Goal: Find specific page/section: Find specific page/section

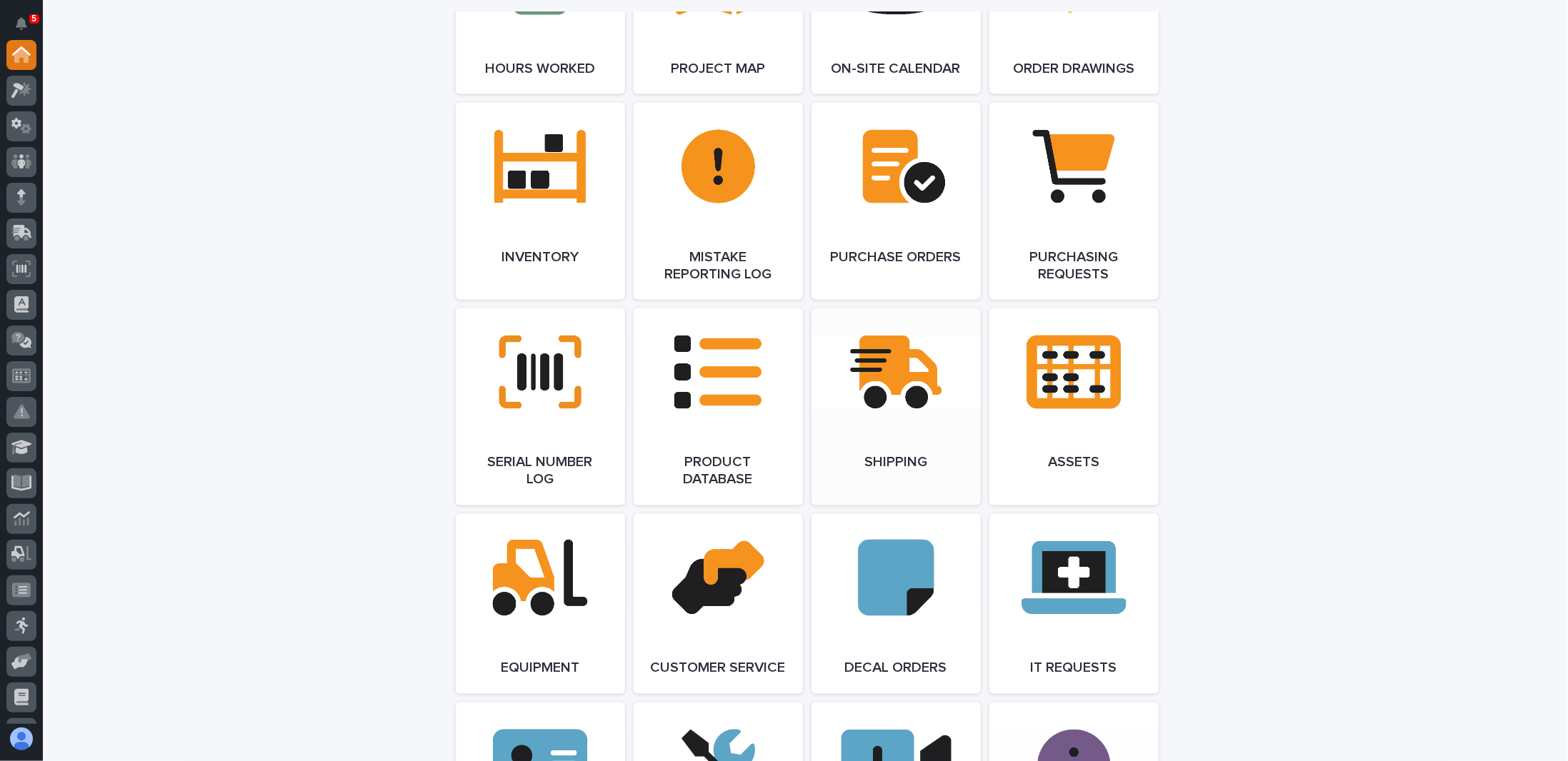
scroll to position [1499, 0]
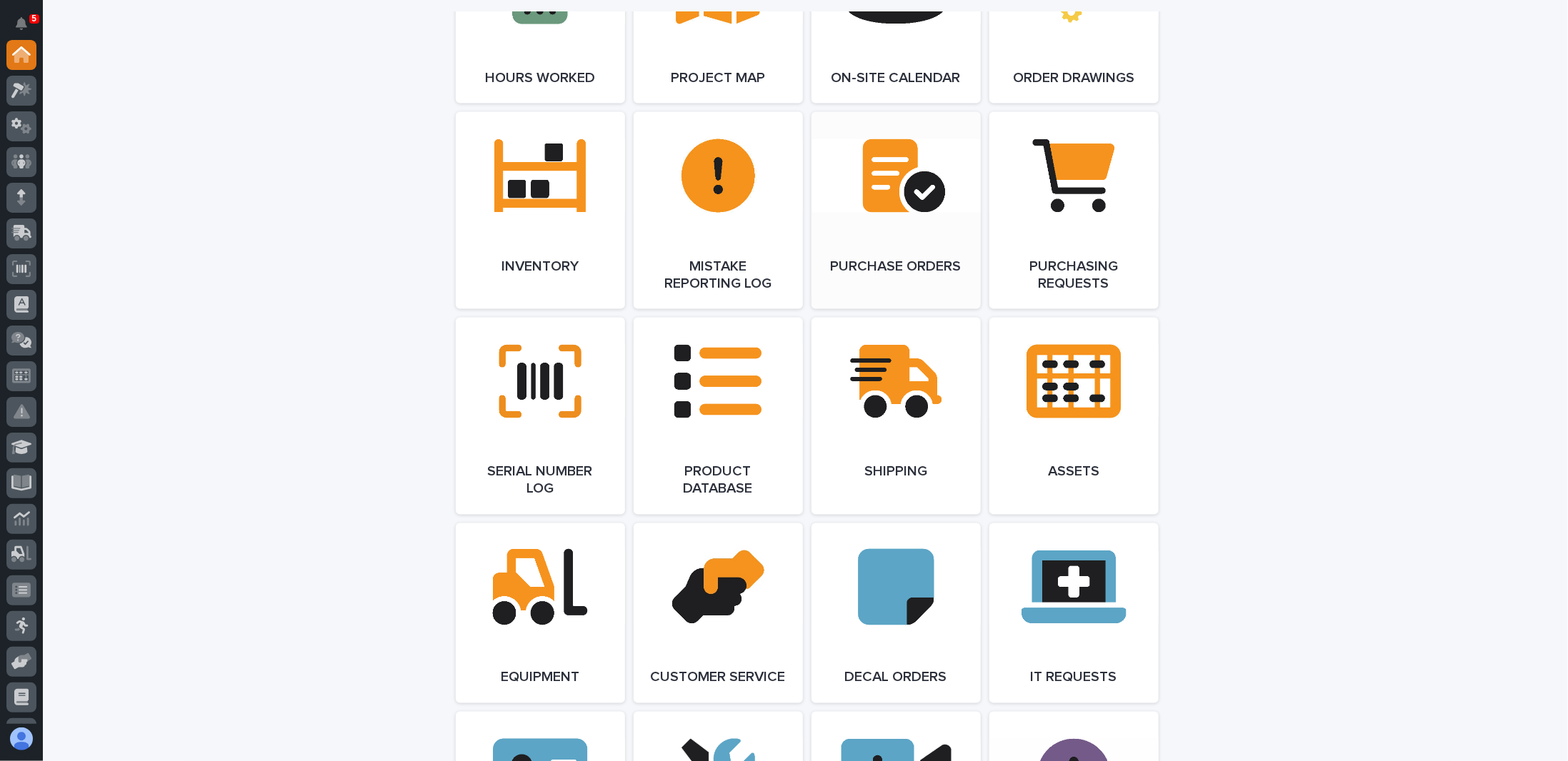
click at [883, 188] on link "Open Link" at bounding box center [896, 210] width 169 height 197
click at [1057, 246] on link "Open Link" at bounding box center [1074, 210] width 169 height 197
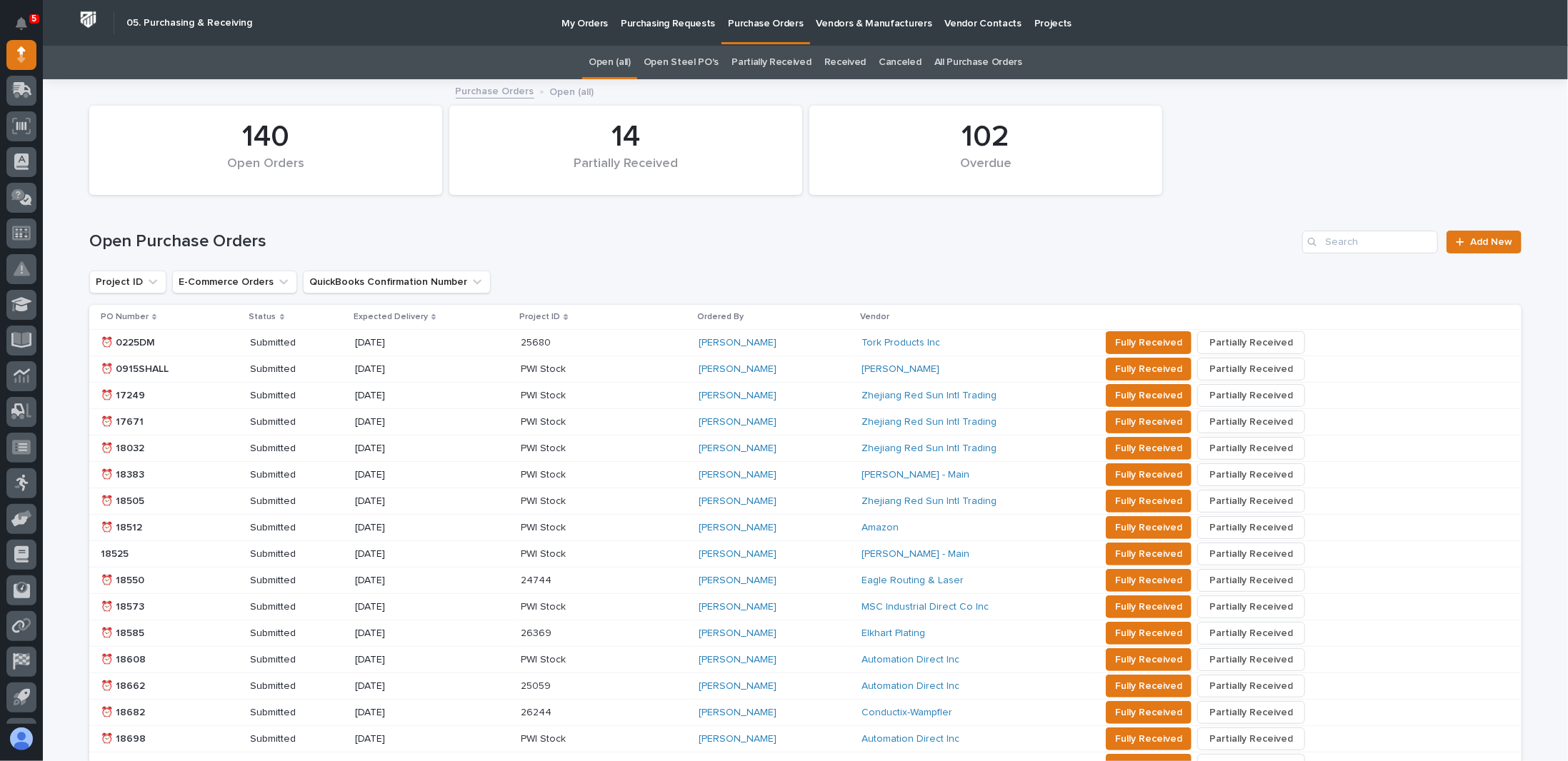
click at [589, 24] on p "My Orders" at bounding box center [584, 15] width 47 height 30
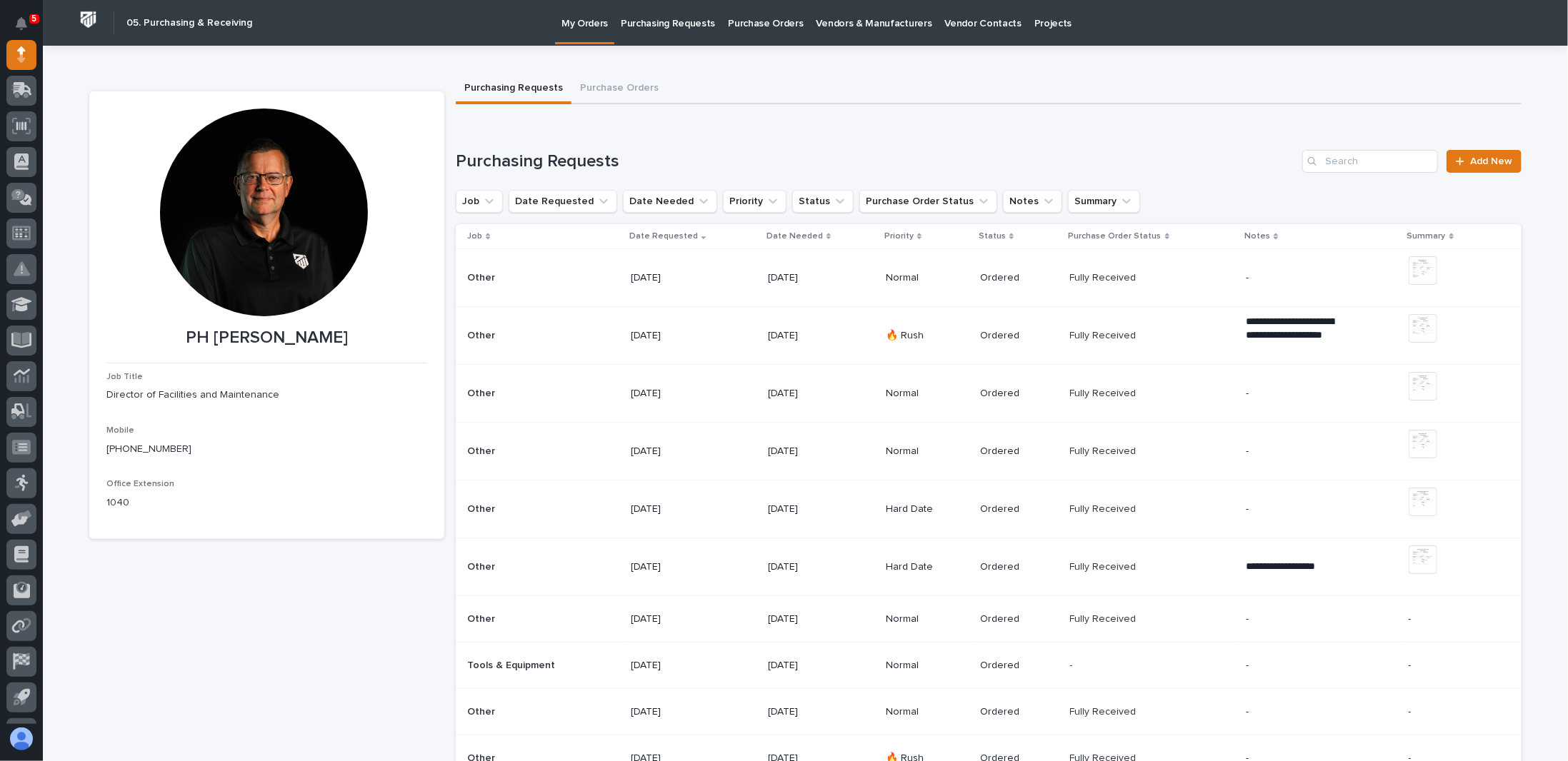
click at [484, 235] on div "Job" at bounding box center [543, 236] width 153 height 16
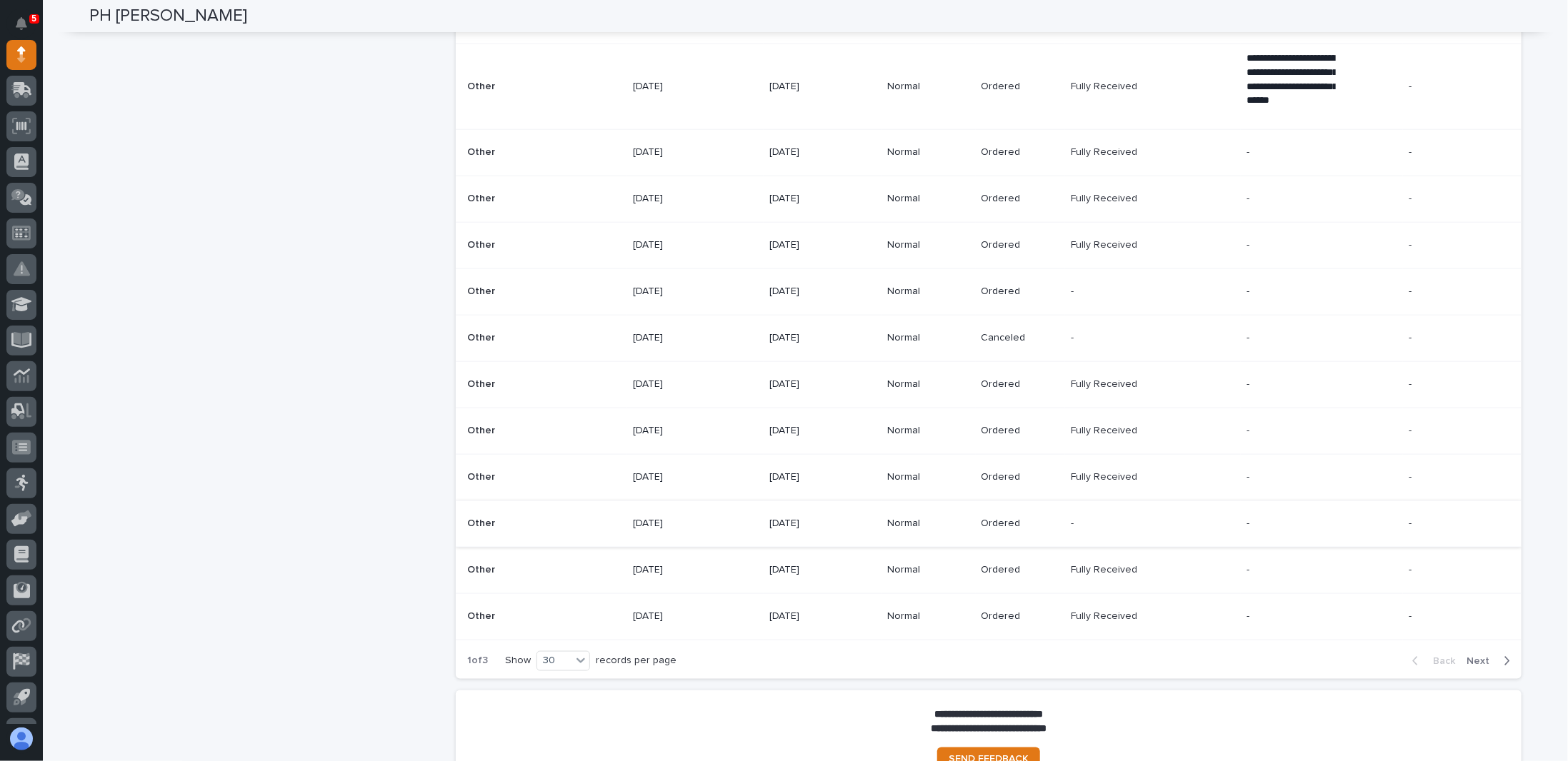
scroll to position [1190, 0]
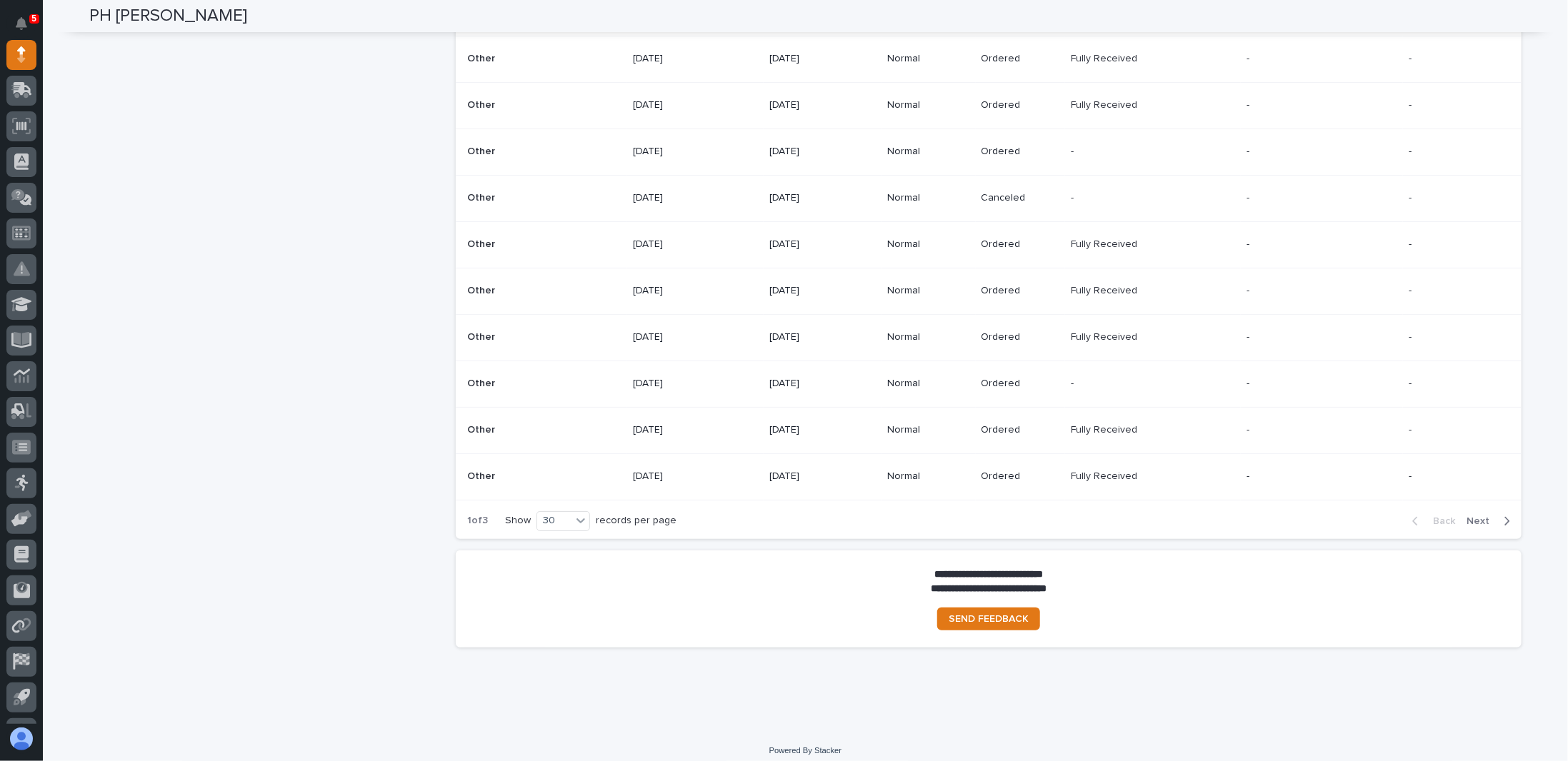
click at [1503, 515] on icon "button" at bounding box center [1506, 521] width 7 height 13
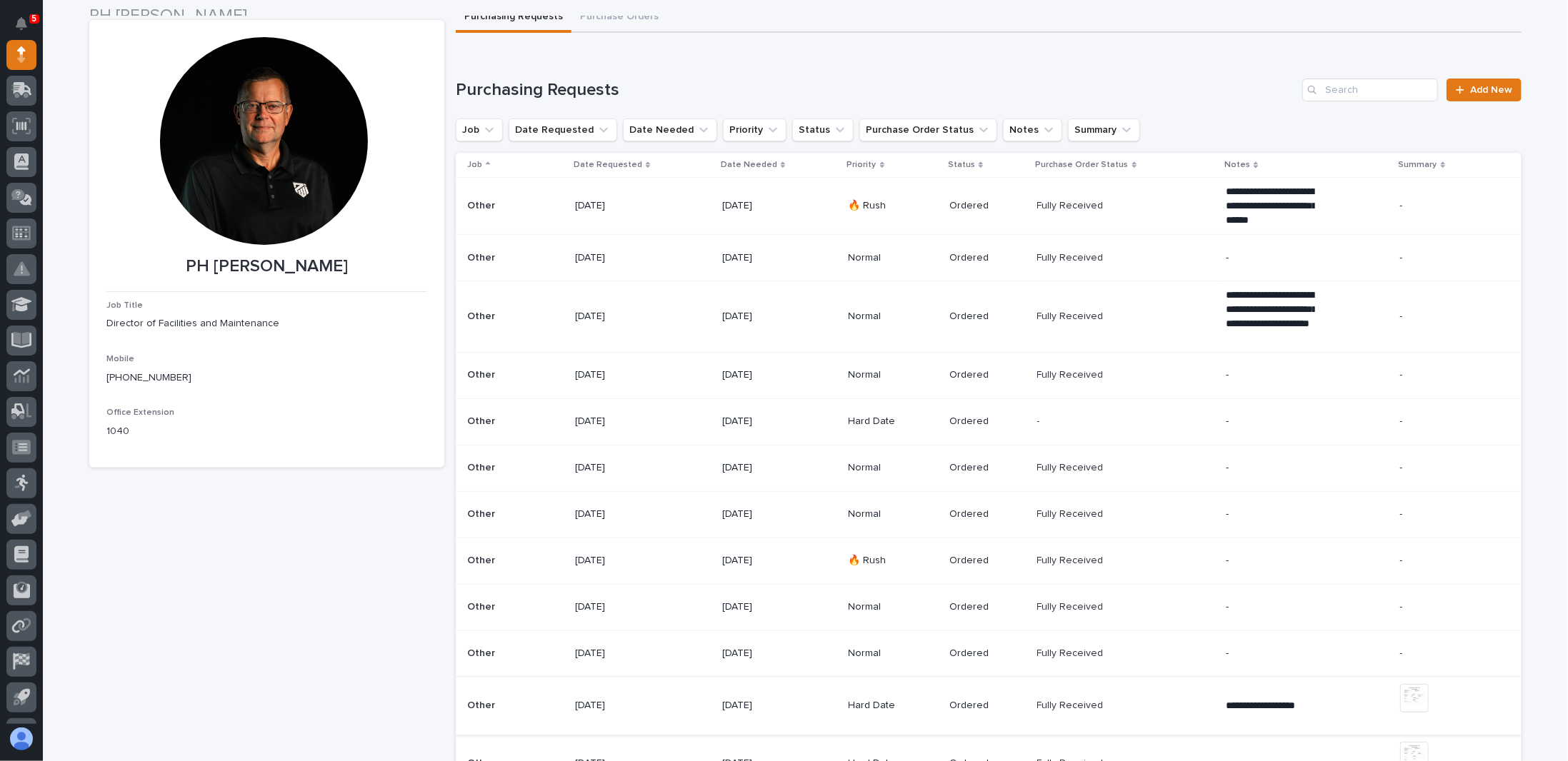
scroll to position [0, 0]
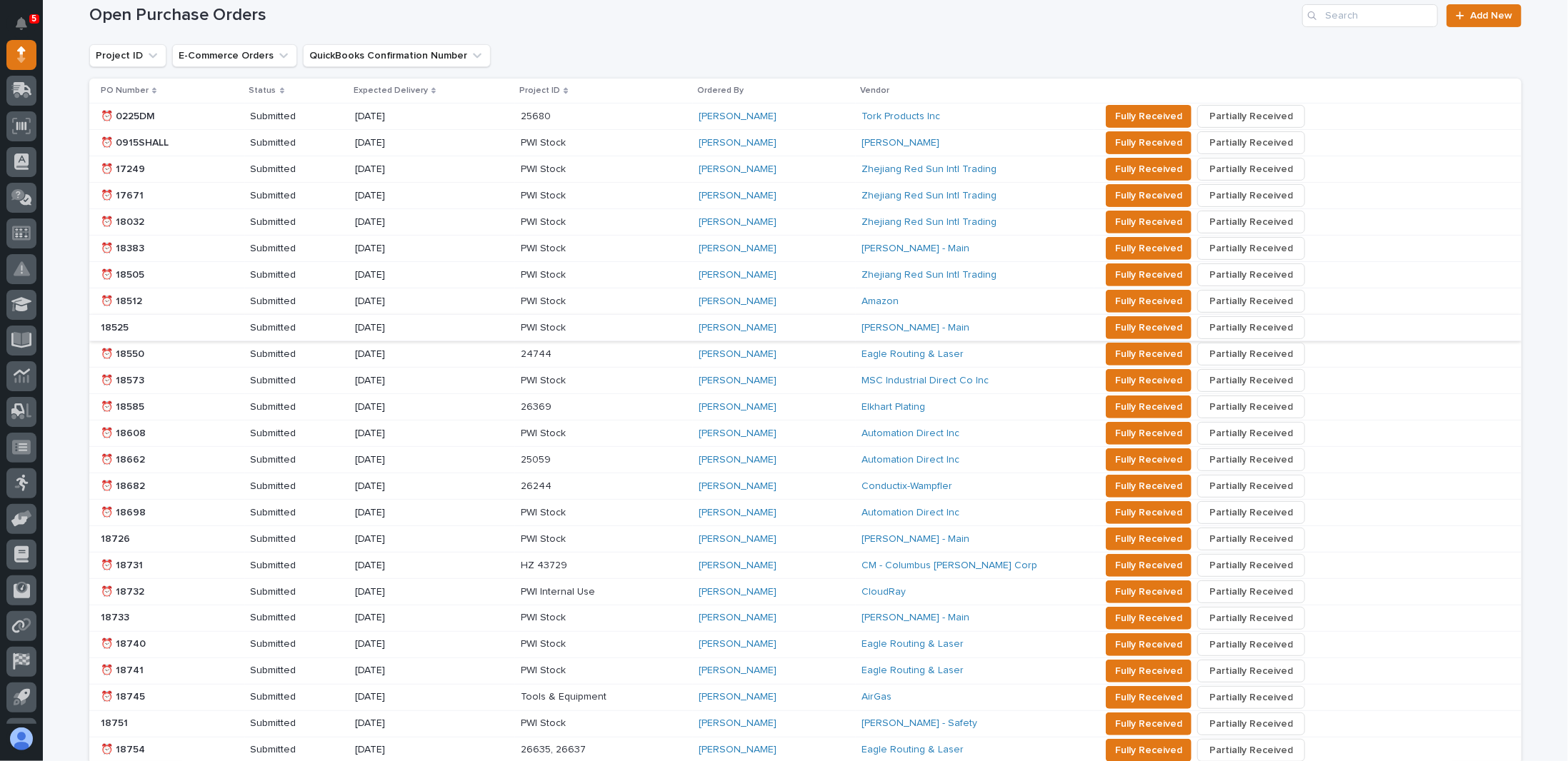
scroll to position [514, 0]
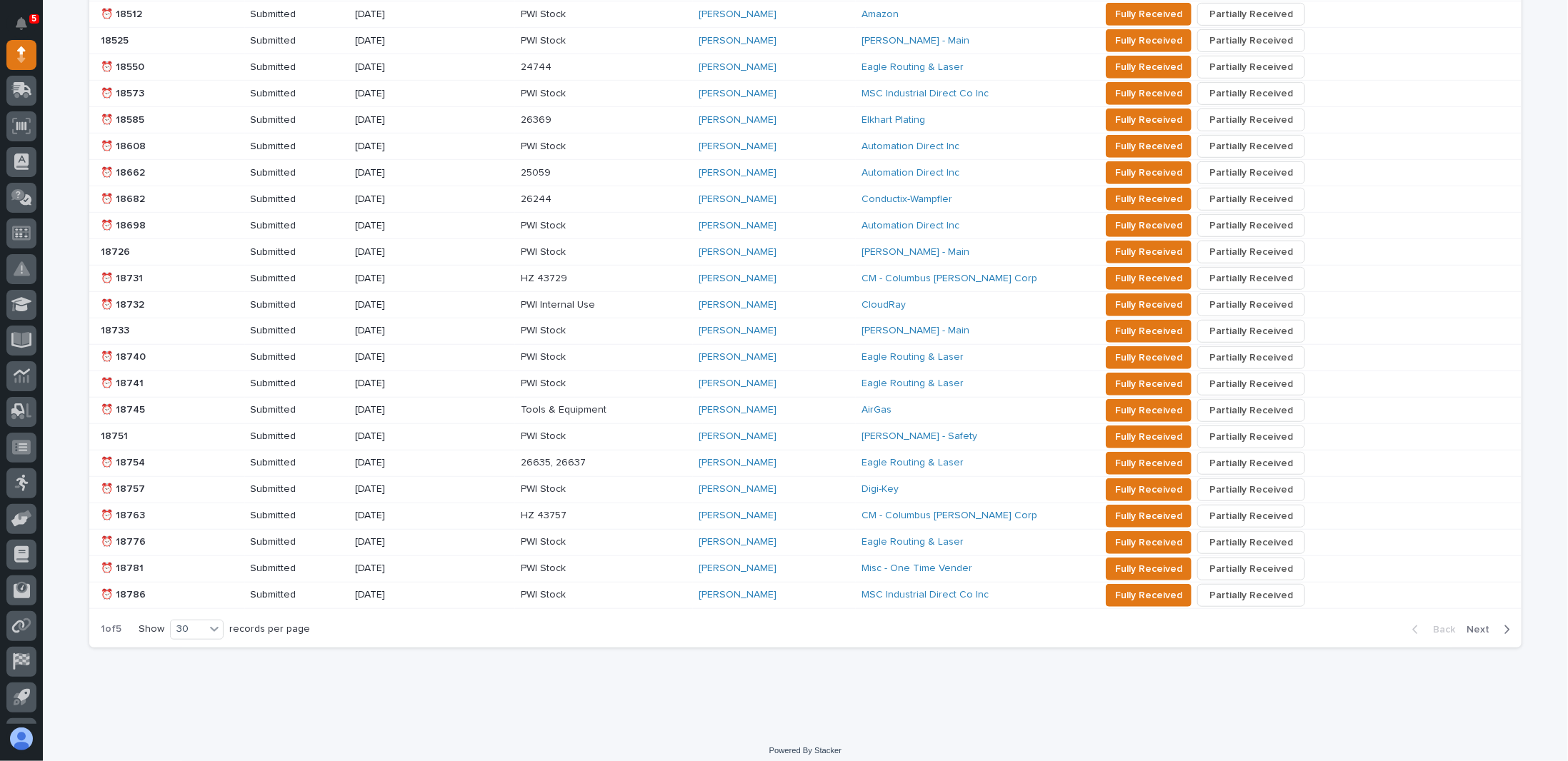
click at [1505, 626] on icon "button" at bounding box center [1507, 630] width 5 height 9
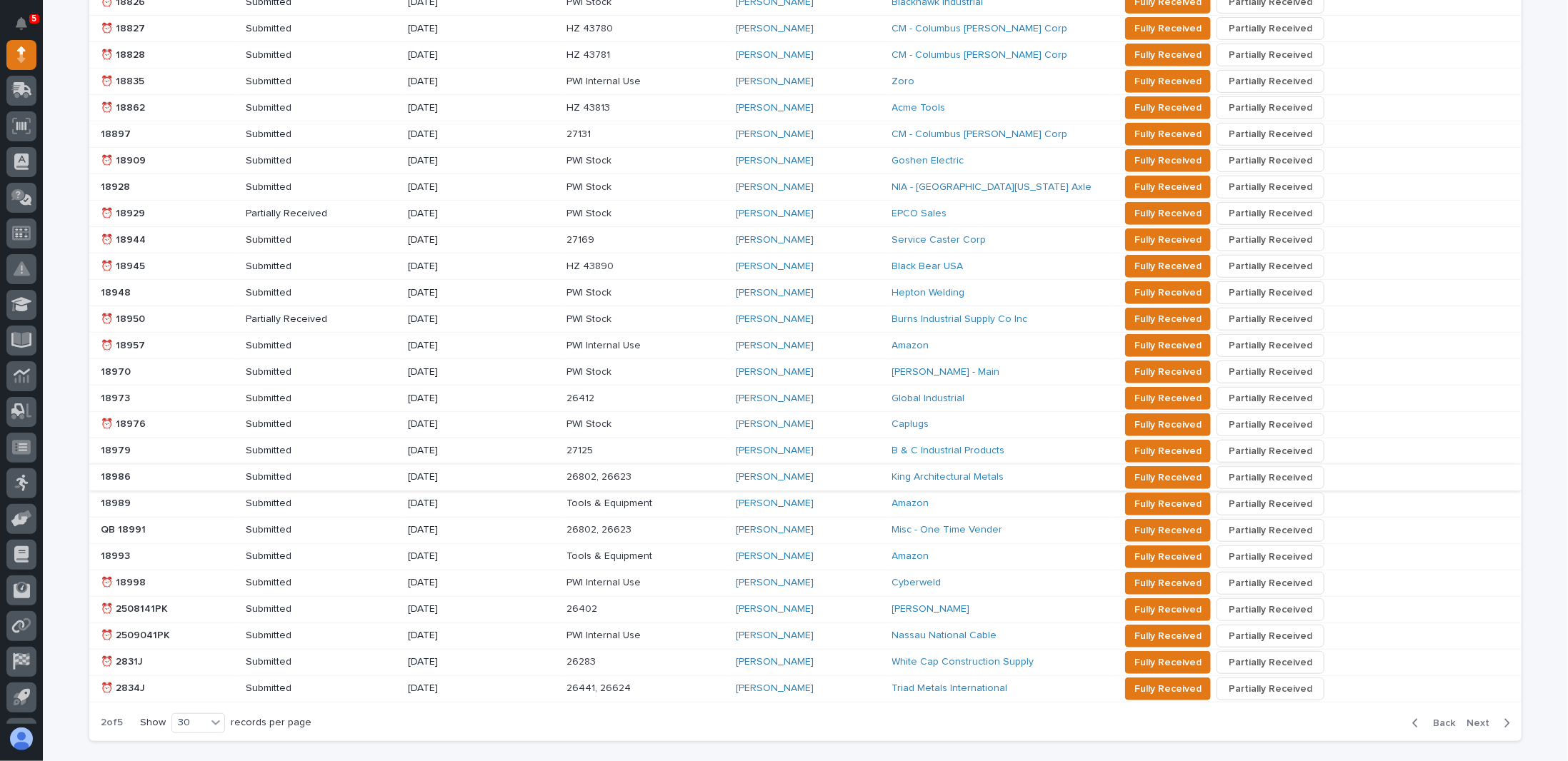
scroll to position [442, 0]
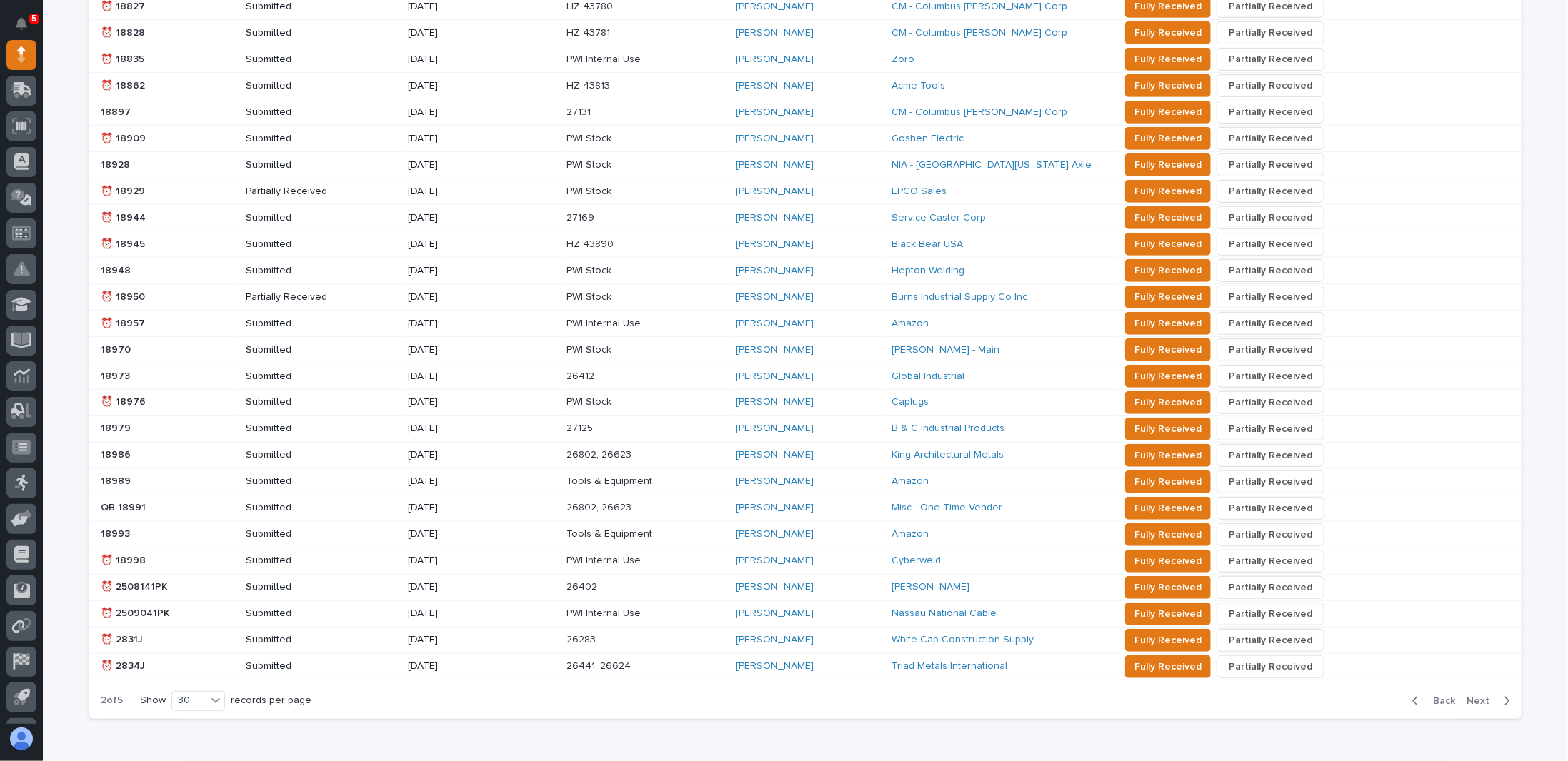
click at [1503, 694] on icon "button" at bounding box center [1506, 701] width 7 height 13
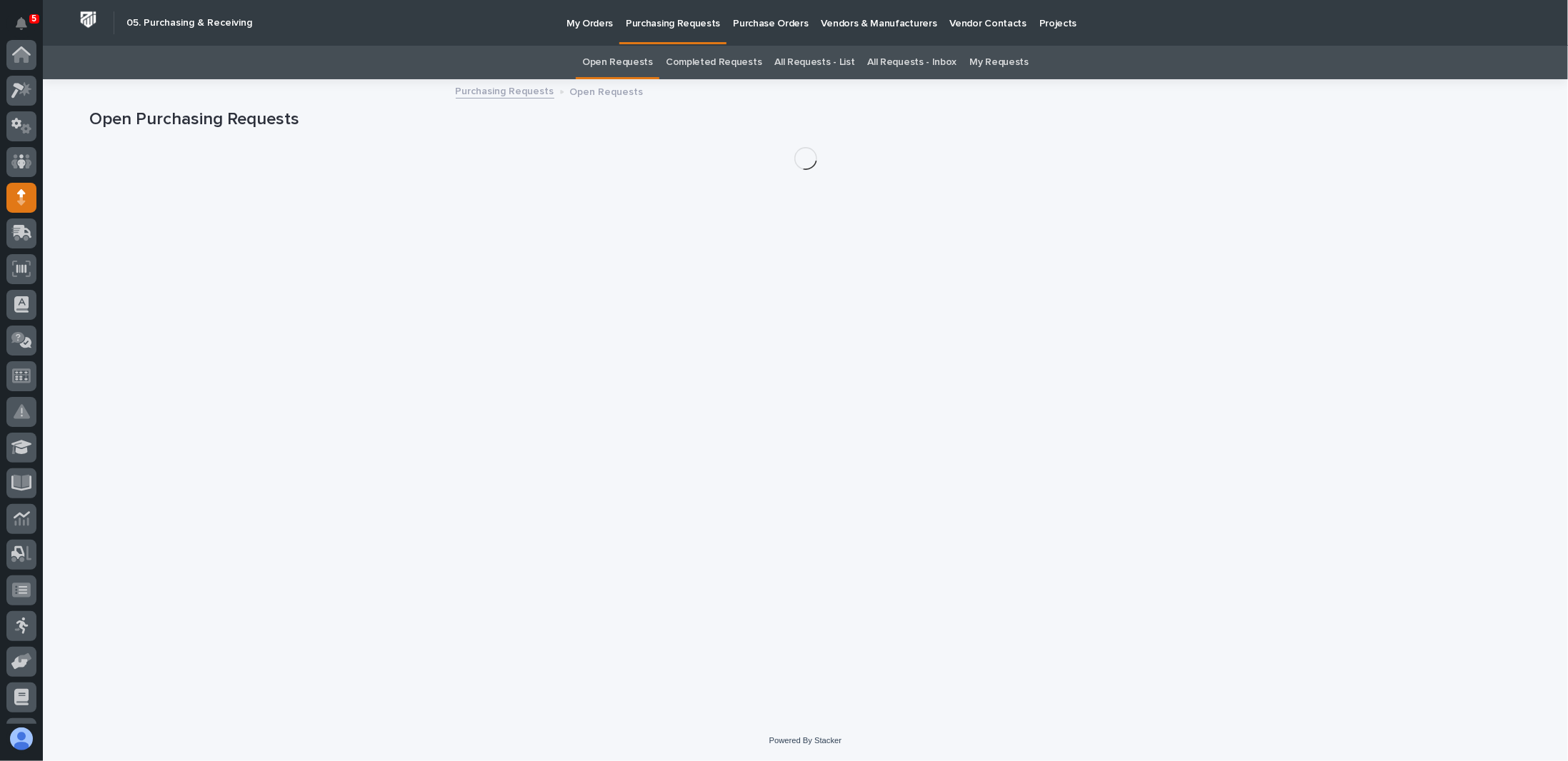
scroll to position [143, 0]
